Goal: Information Seeking & Learning: Find specific fact

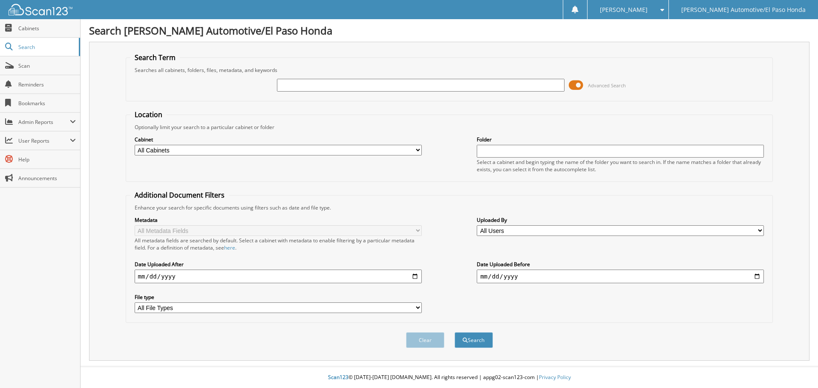
click at [553, 84] on input "text" at bounding box center [420, 85] width 287 height 13
type input "49147"
click at [455, 332] on button "Search" at bounding box center [474, 340] width 38 height 16
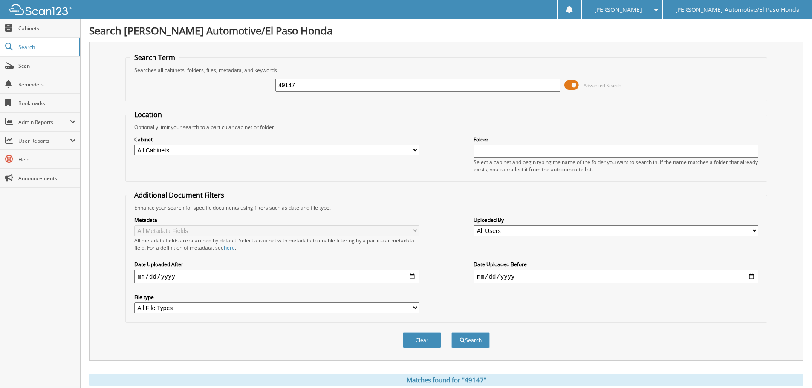
click at [572, 84] on span at bounding box center [571, 85] width 14 height 13
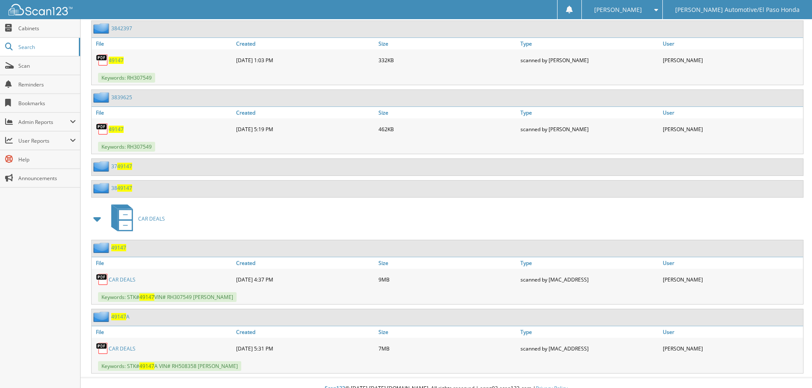
scroll to position [409, 0]
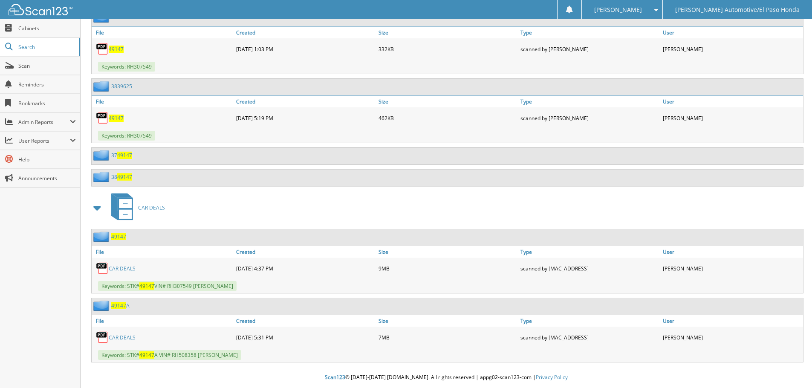
click at [118, 236] on span "49147" at bounding box center [118, 236] width 15 height 7
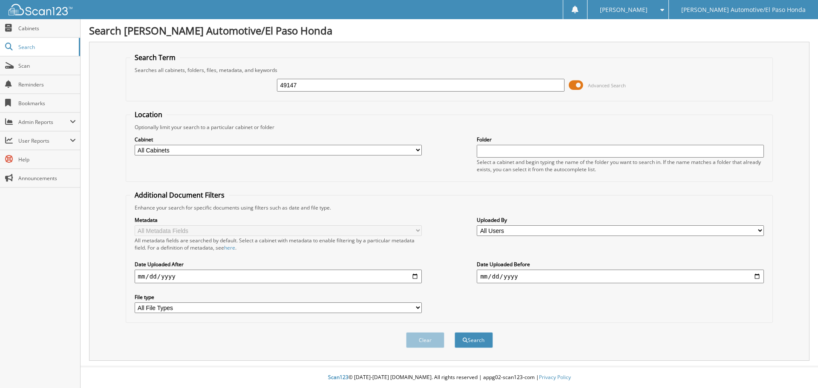
click at [574, 86] on span at bounding box center [576, 85] width 14 height 13
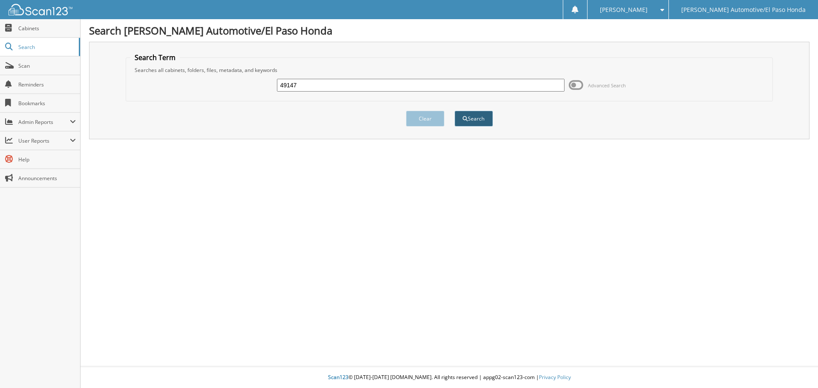
click at [471, 118] on button "Search" at bounding box center [474, 119] width 38 height 16
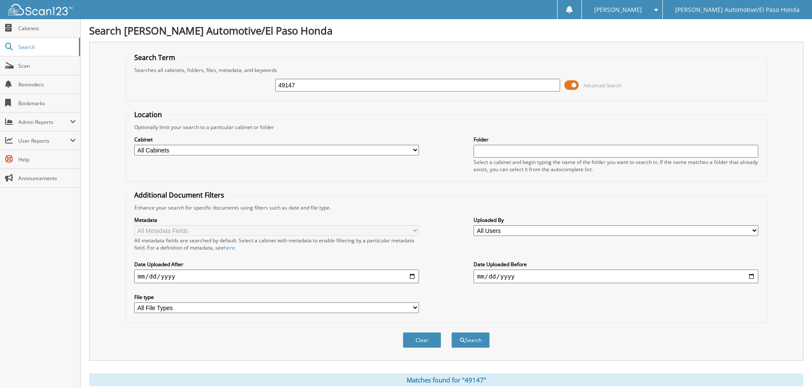
click at [569, 84] on span at bounding box center [571, 85] width 14 height 13
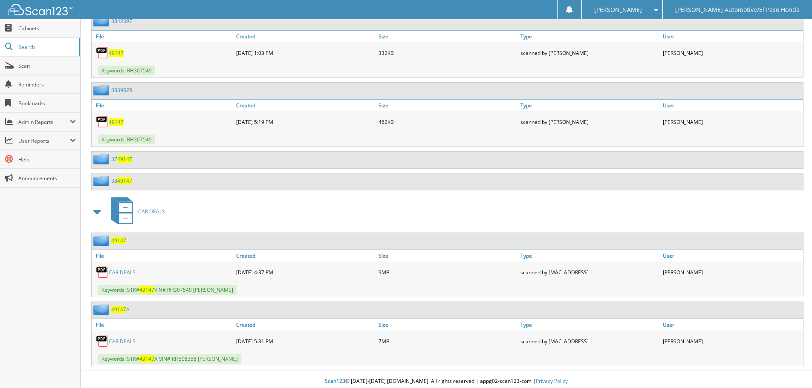
scroll to position [409, 0]
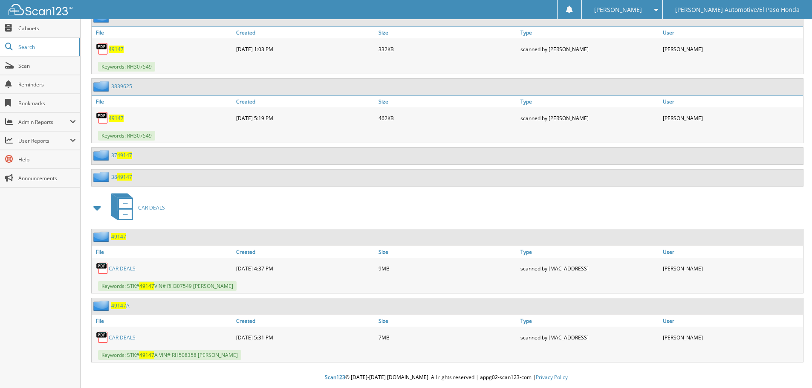
click at [120, 305] on span "49147" at bounding box center [118, 305] width 15 height 7
